Goal: Information Seeking & Learning: Learn about a topic

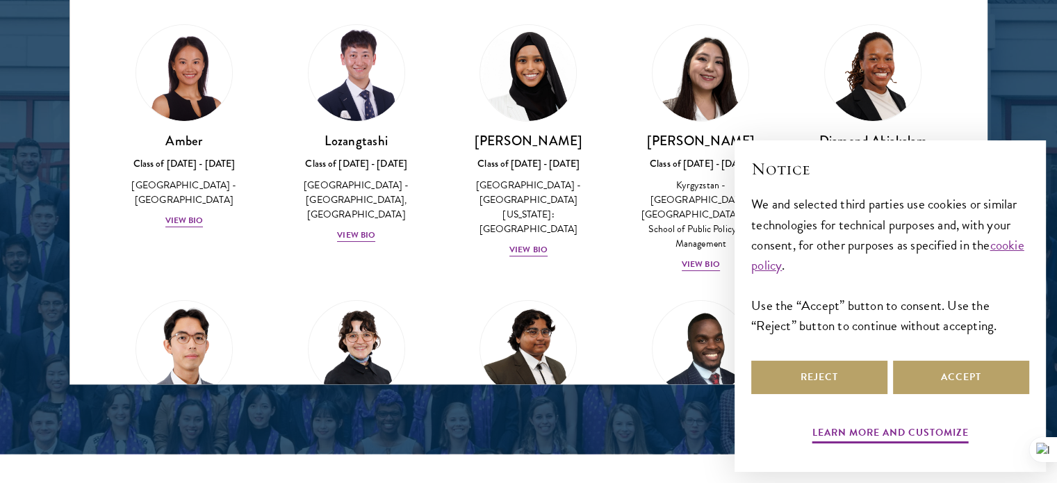
scroll to position [1880, 0]
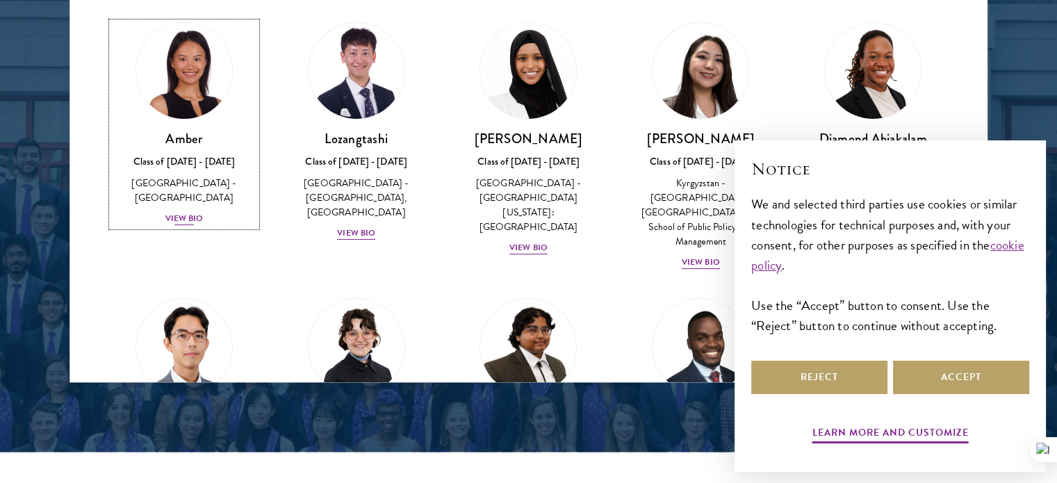
click at [189, 212] on div "View Bio" at bounding box center [184, 218] width 38 height 13
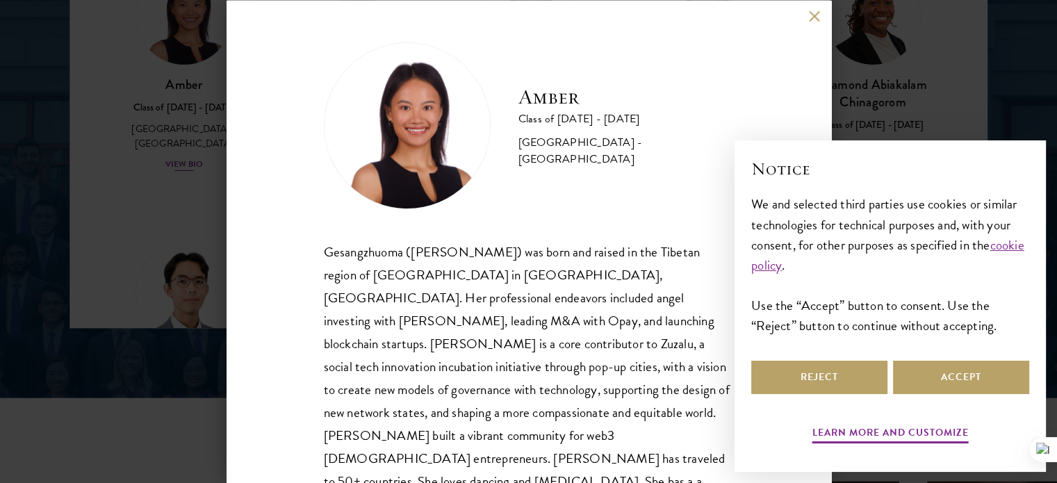
scroll to position [1935, 0]
click at [378, 217] on div "Amber Class of [DATE] - [DATE] [GEOGRAPHIC_DATA] - [GEOGRAPHIC_DATA] Gesangzhuo…" at bounding box center [529, 290] width 410 height 497
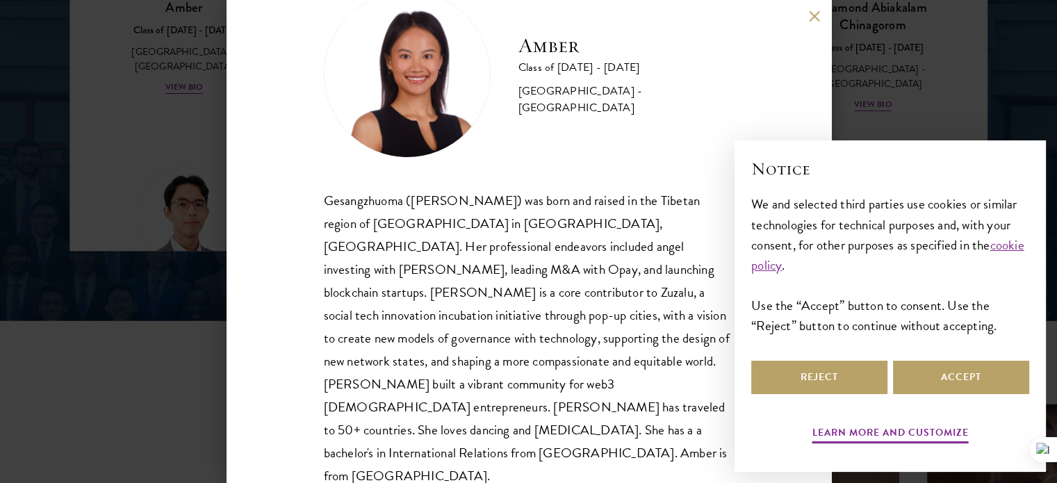
scroll to position [2213, 0]
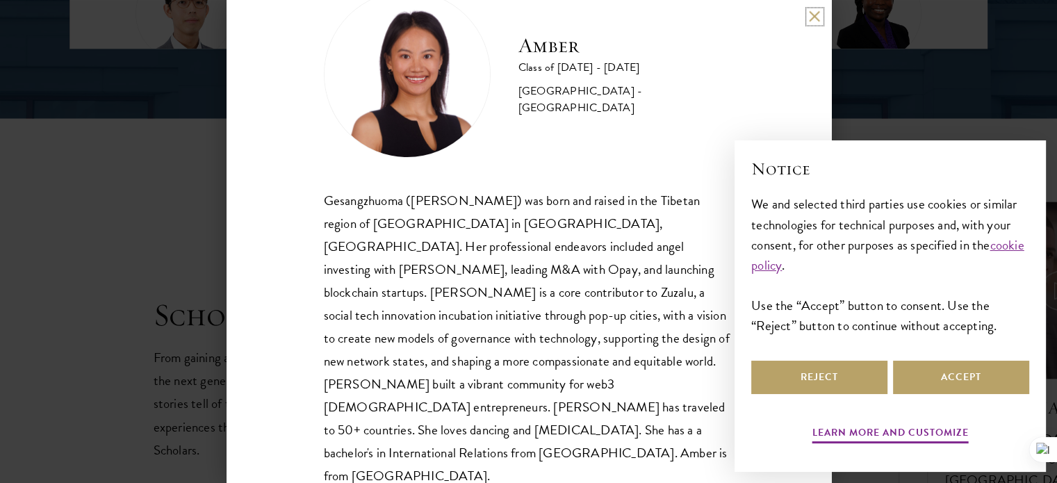
click at [815, 13] on button at bounding box center [815, 16] width 12 height 12
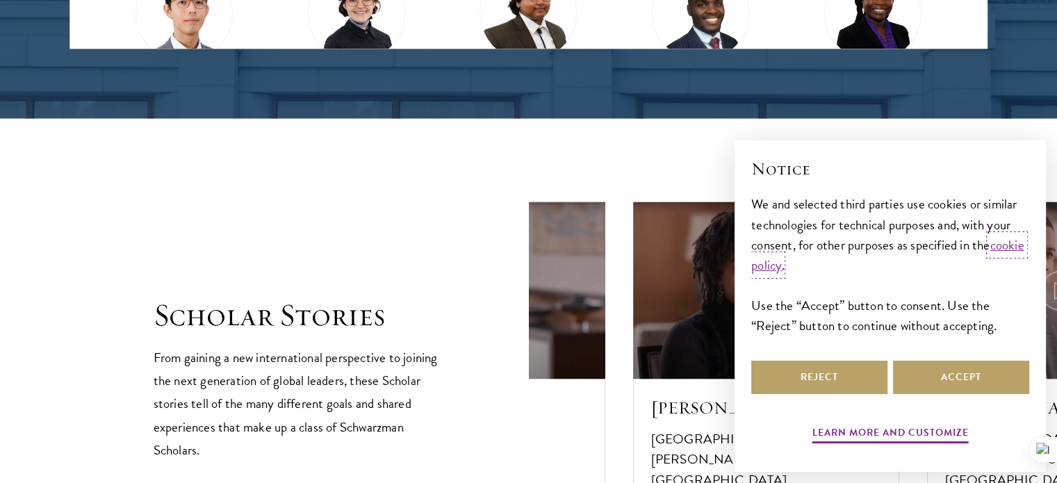
scroll to position [1755, 0]
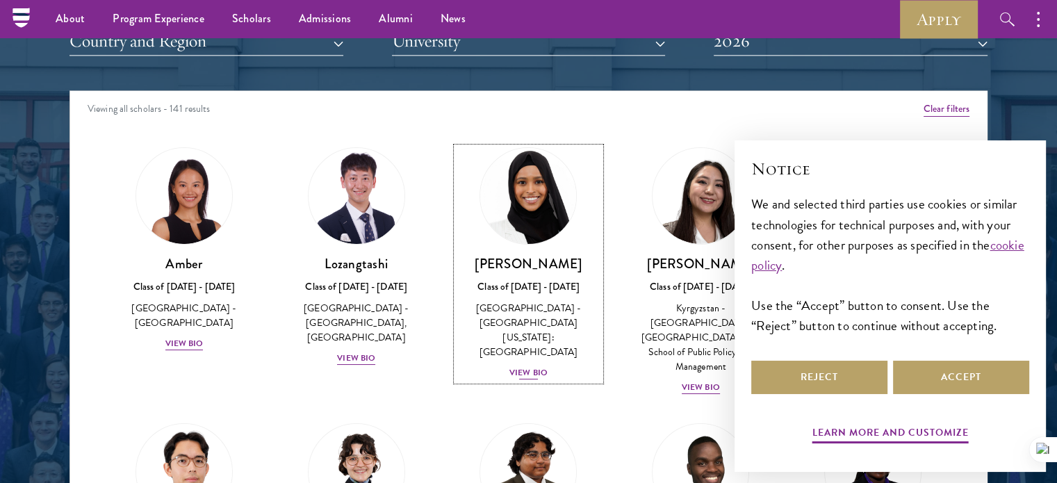
click at [517, 366] on div "View Bio" at bounding box center [528, 372] width 38 height 13
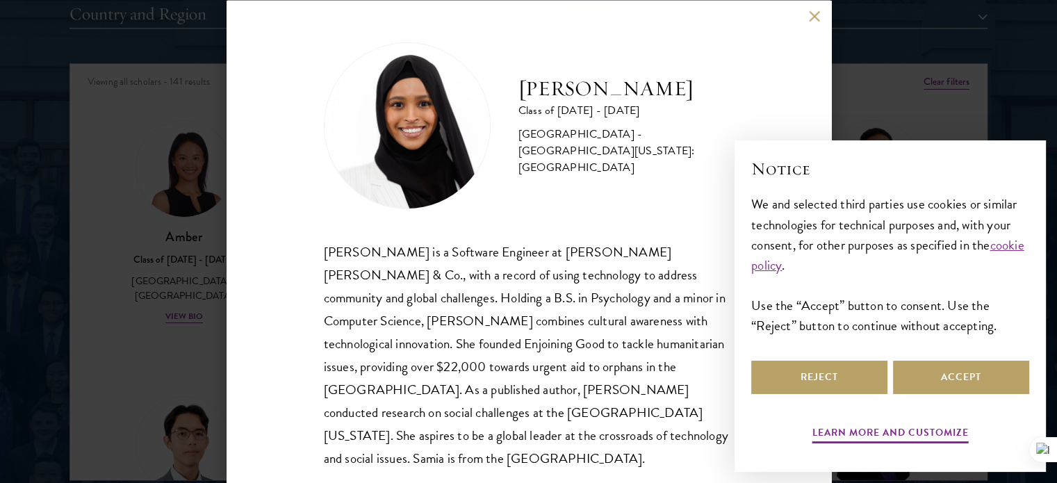
scroll to position [1782, 0]
click at [806, 14] on div "[PERSON_NAME] Class of [DATE] - [DATE] [GEOGRAPHIC_DATA] - [GEOGRAPHIC_DATA][US…" at bounding box center [529, 241] width 605 height 483
click at [816, 19] on button at bounding box center [815, 16] width 12 height 12
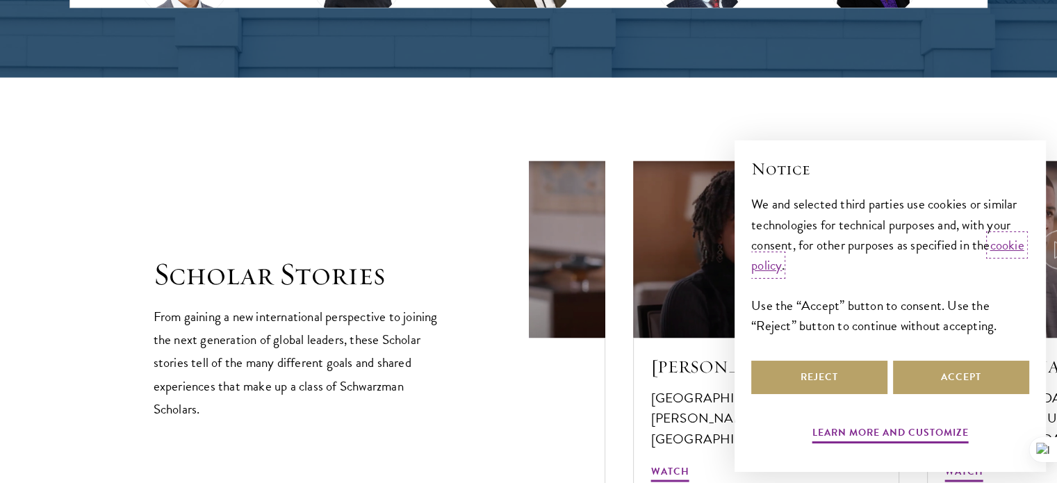
scroll to position [2255, 0]
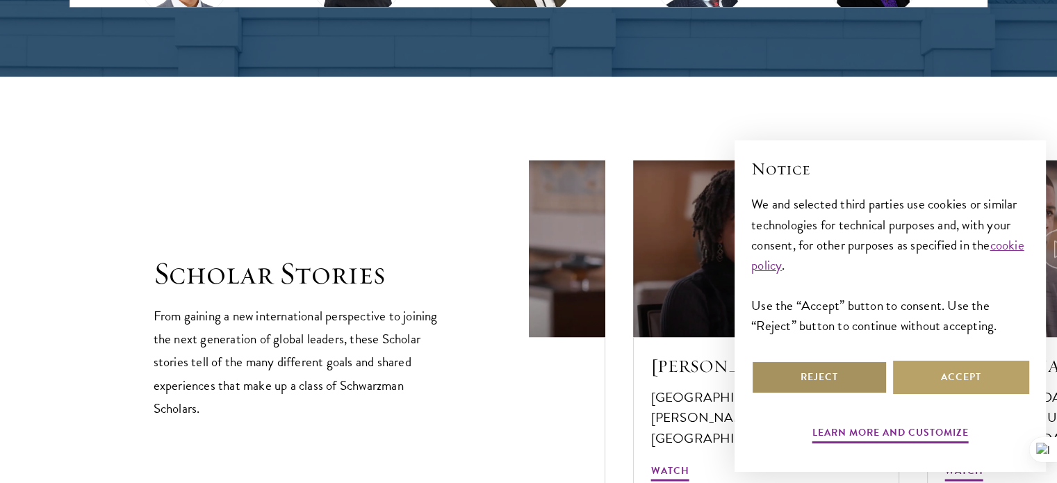
click at [878, 372] on button "Reject" at bounding box center [819, 377] width 136 height 33
